Goal: Task Accomplishment & Management: Use online tool/utility

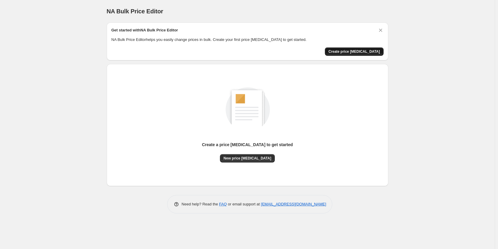
click at [349, 52] on span "Create price [MEDICAL_DATA]" at bounding box center [355, 51] width 52 height 5
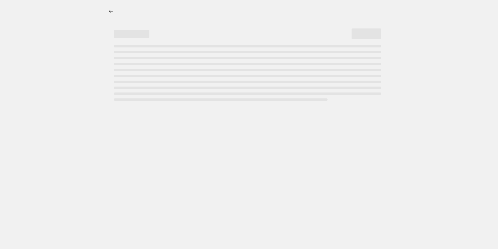
select select "percentage"
